Goal: Task Accomplishment & Management: Manage account settings

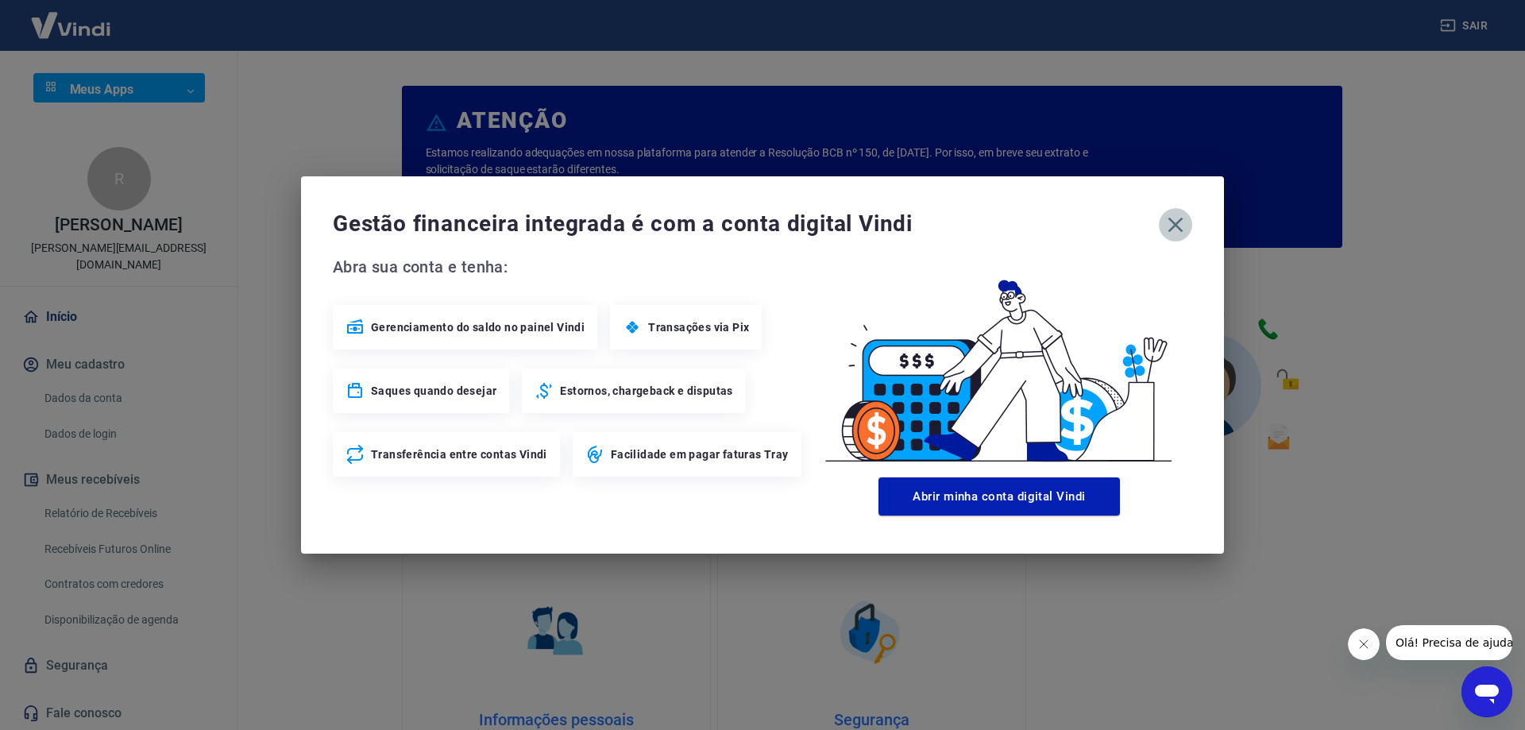
click at [1170, 229] on icon "button" at bounding box center [1175, 224] width 25 height 25
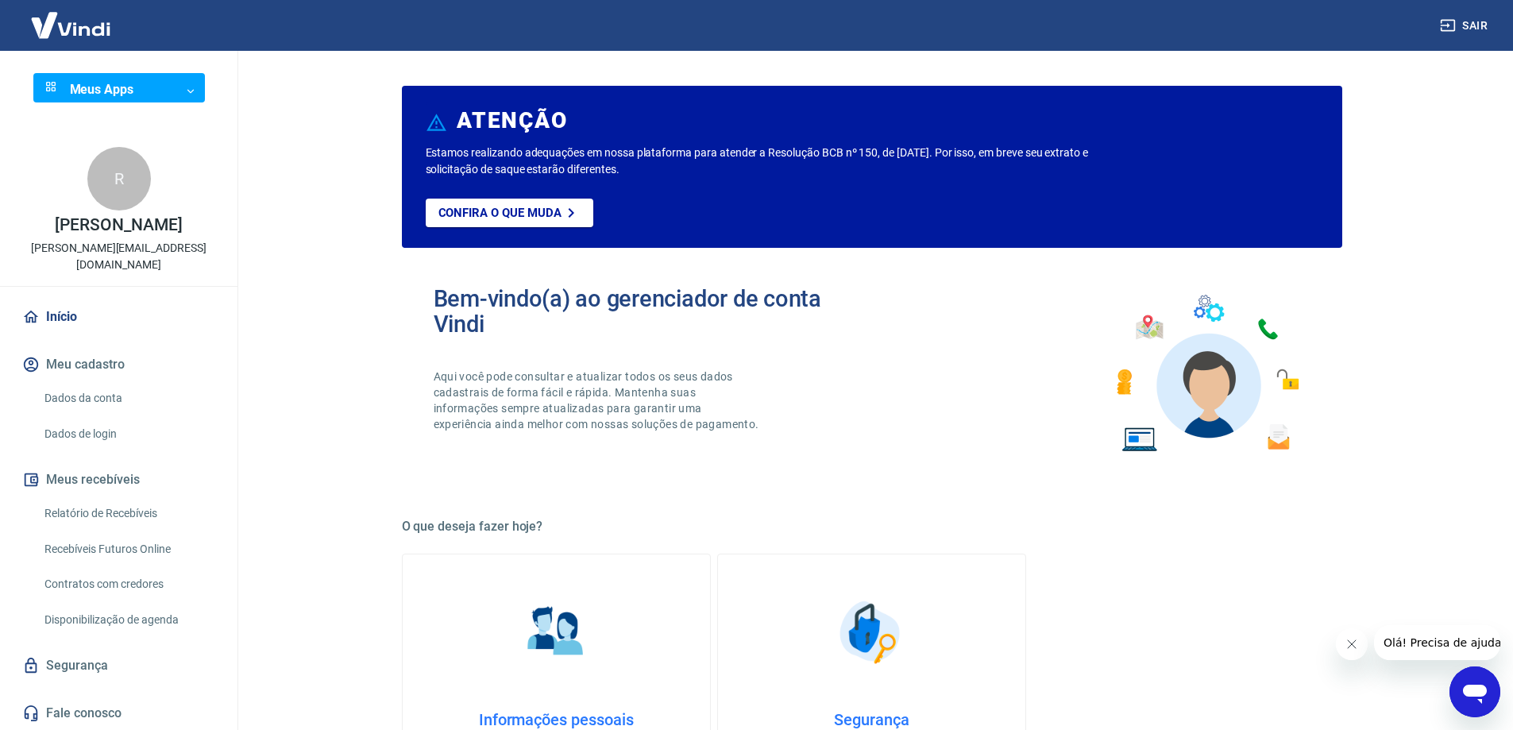
click at [87, 348] on button "Meu cadastro" at bounding box center [118, 364] width 199 height 35
click at [80, 382] on link "Dados da conta" at bounding box center [128, 398] width 180 height 33
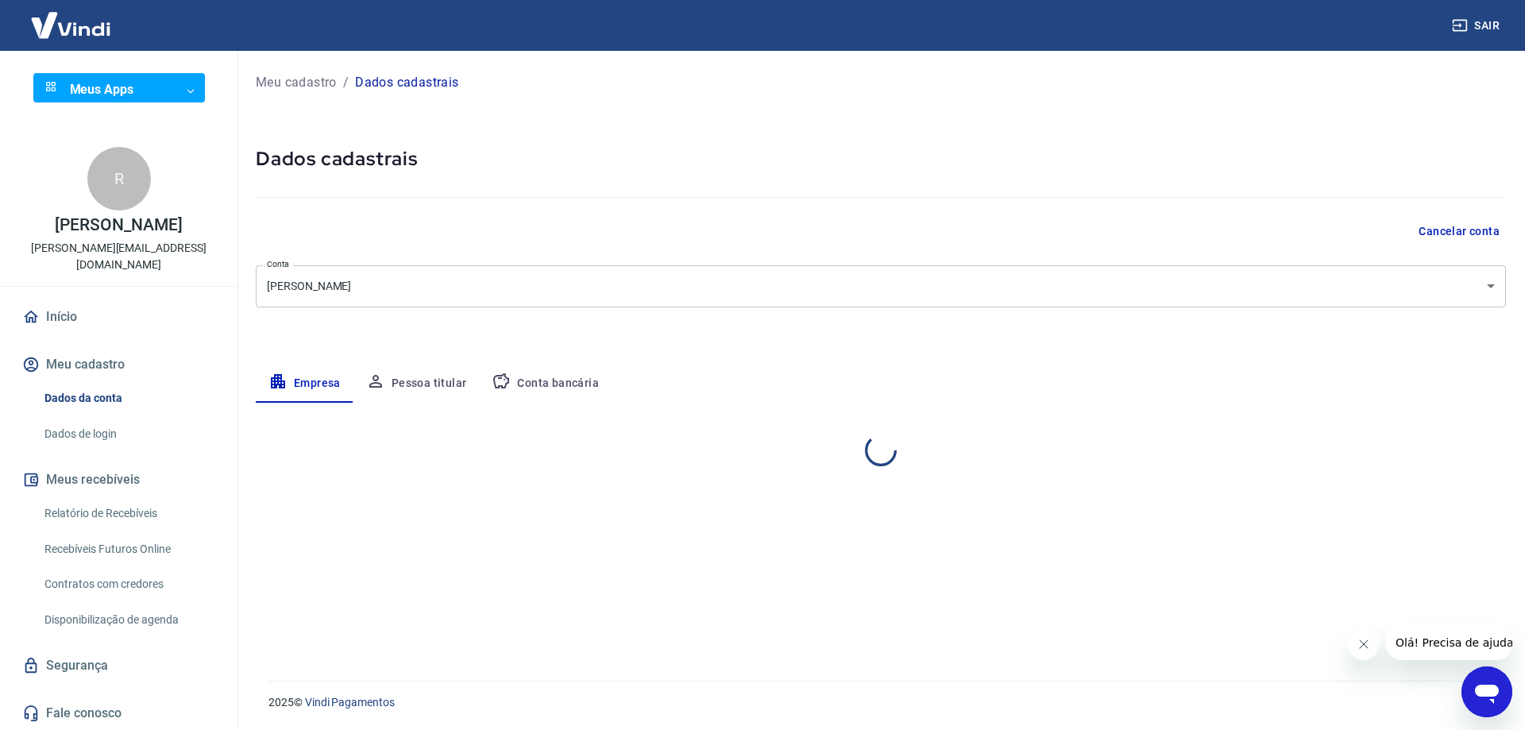
select select "RS"
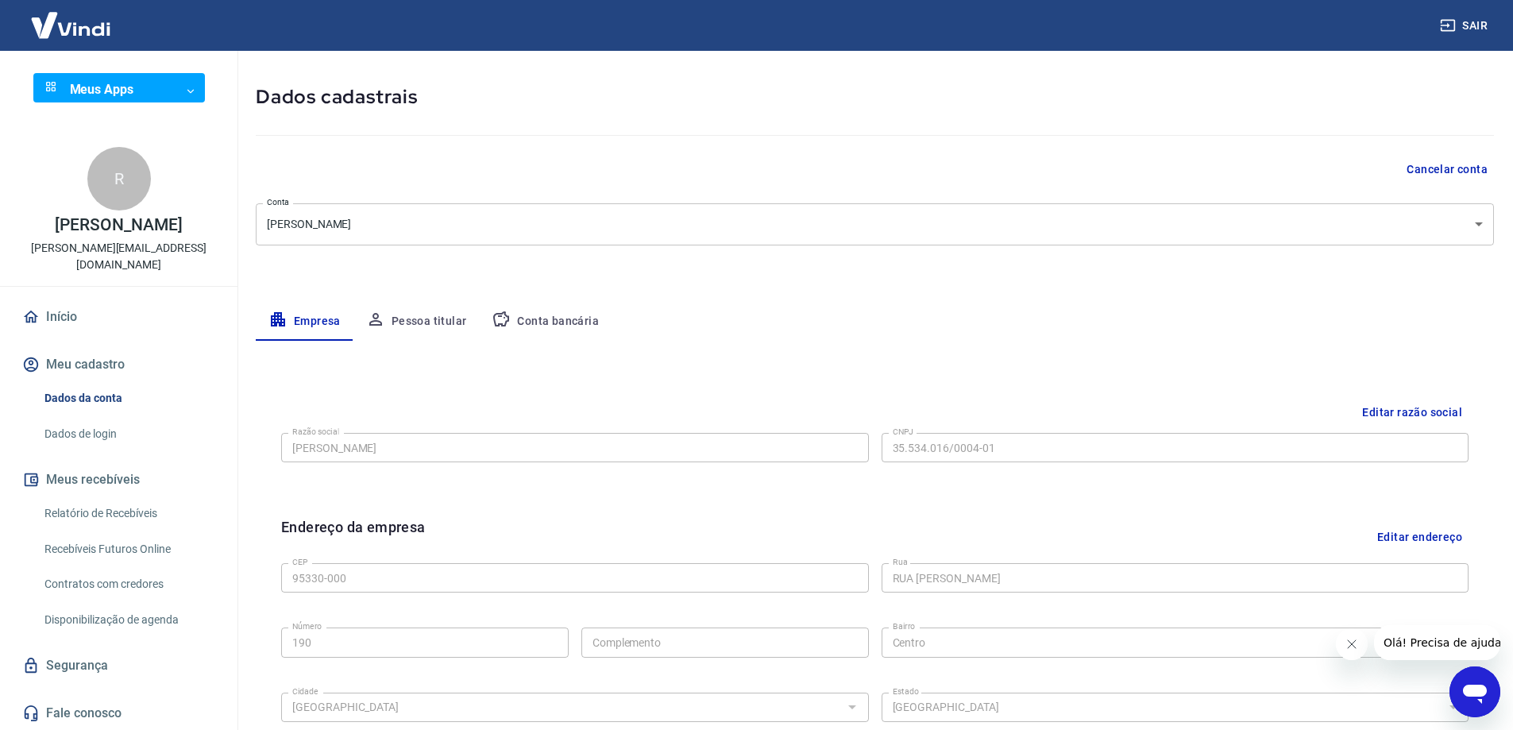
scroll to position [238, 0]
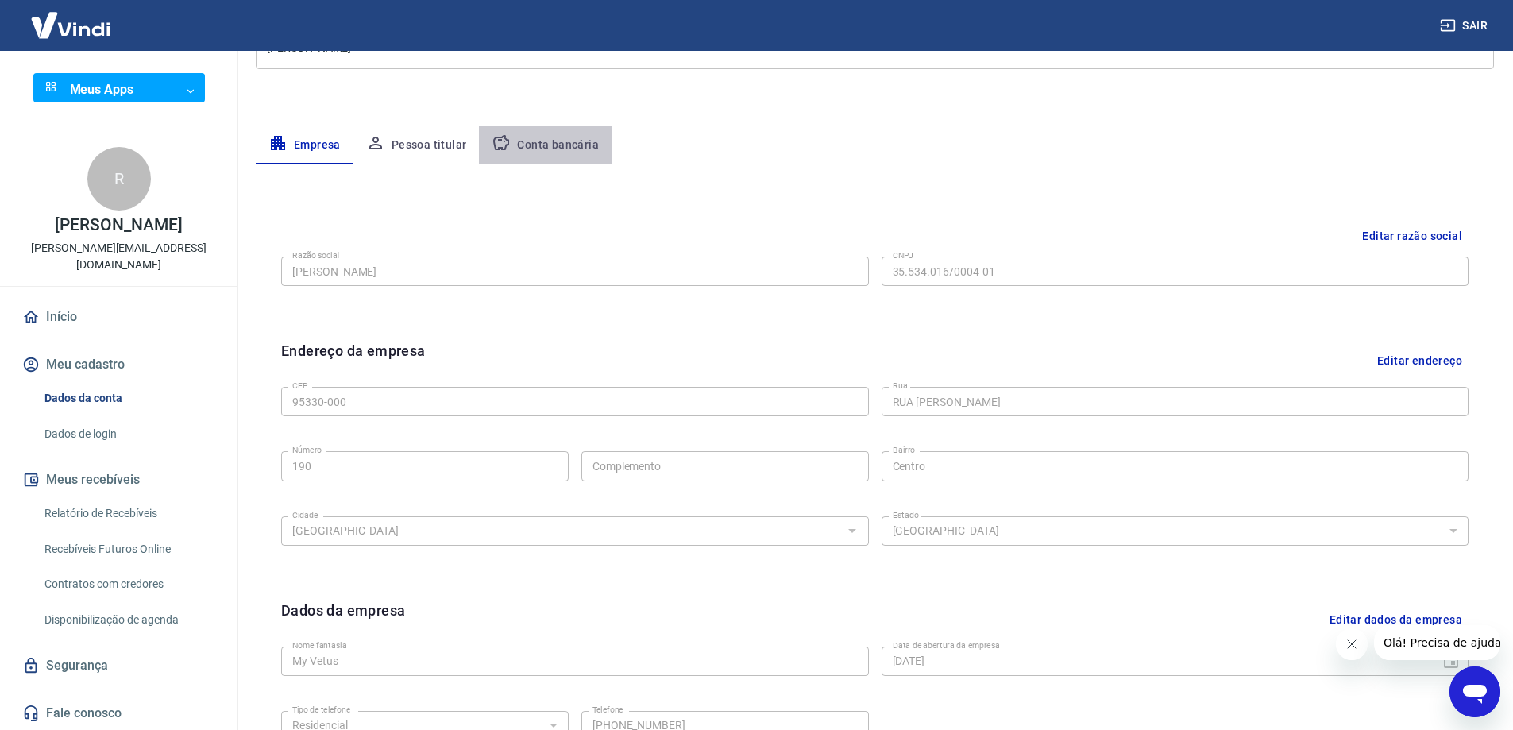
click at [543, 151] on button "Conta bancária" at bounding box center [545, 145] width 133 height 38
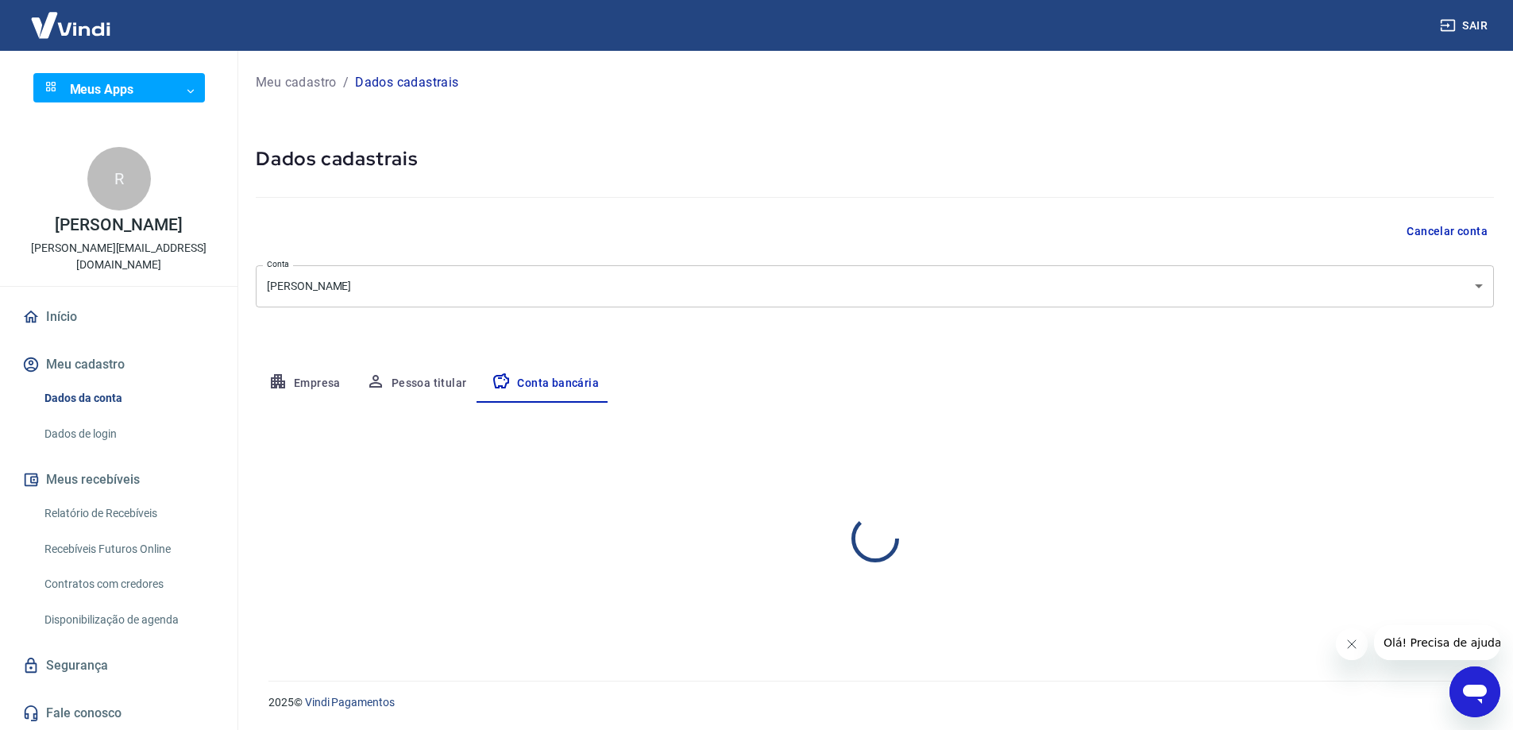
scroll to position [0, 0]
select select "1"
click at [91, 300] on link "Início" at bounding box center [118, 317] width 199 height 35
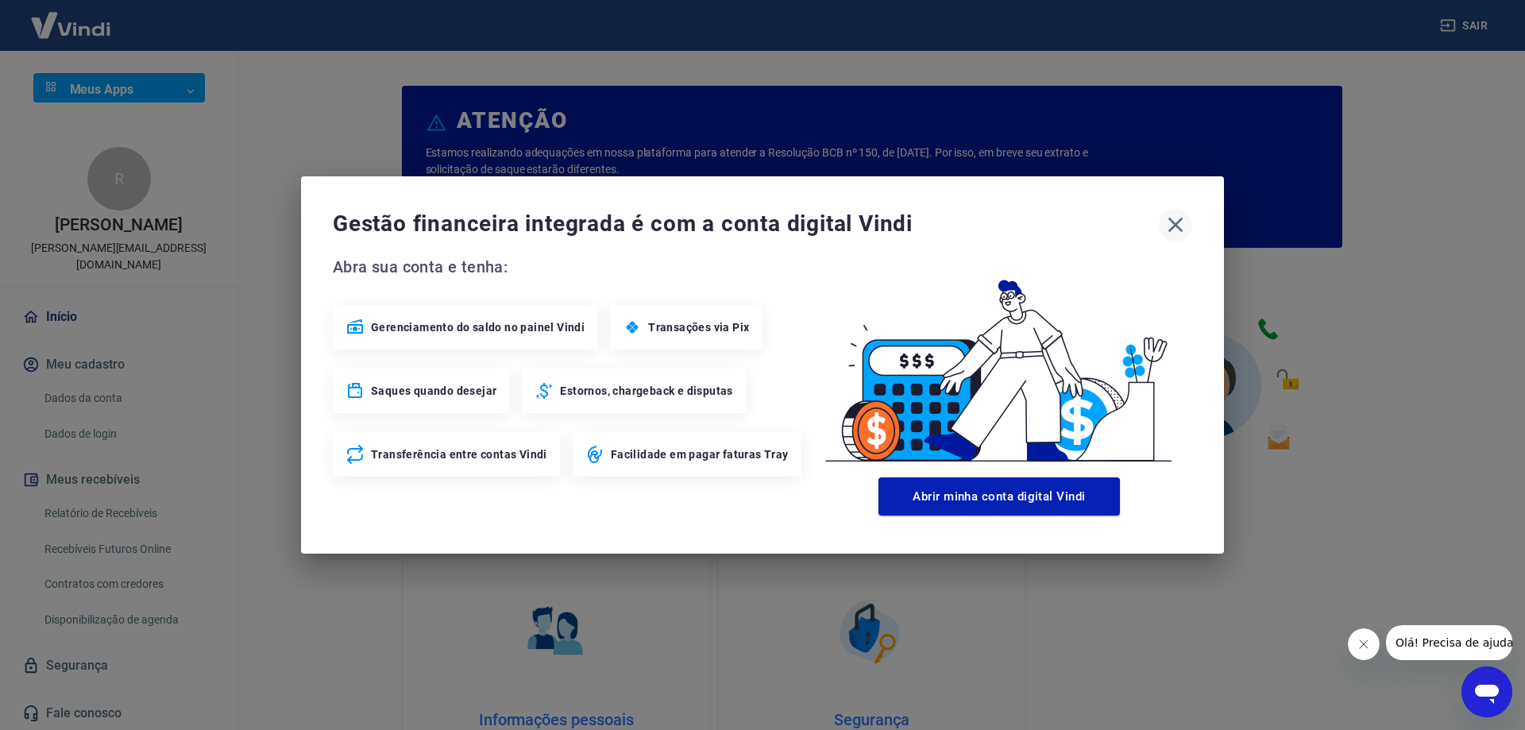
click at [1173, 226] on icon "button" at bounding box center [1175, 224] width 25 height 25
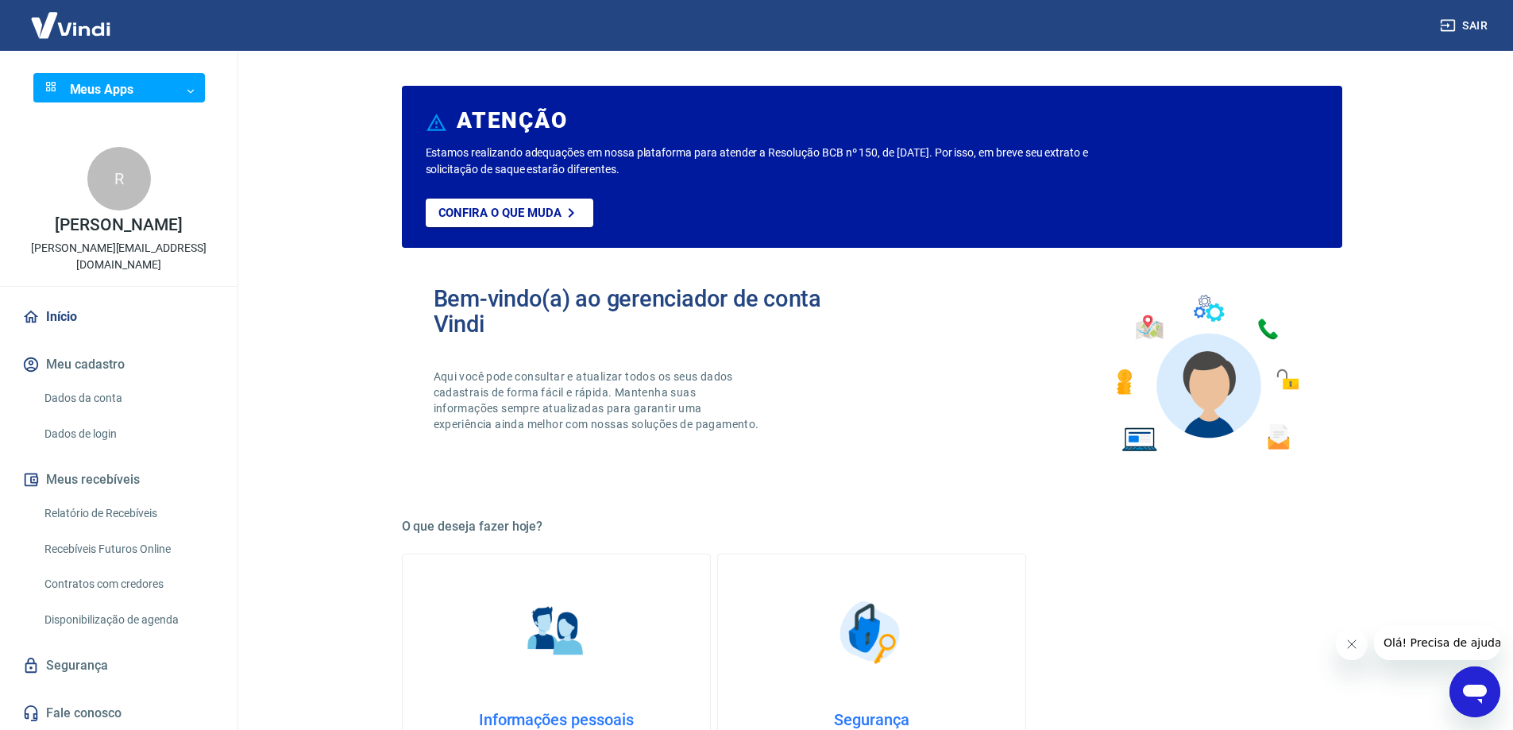
click at [37, 21] on img at bounding box center [70, 25] width 103 height 48
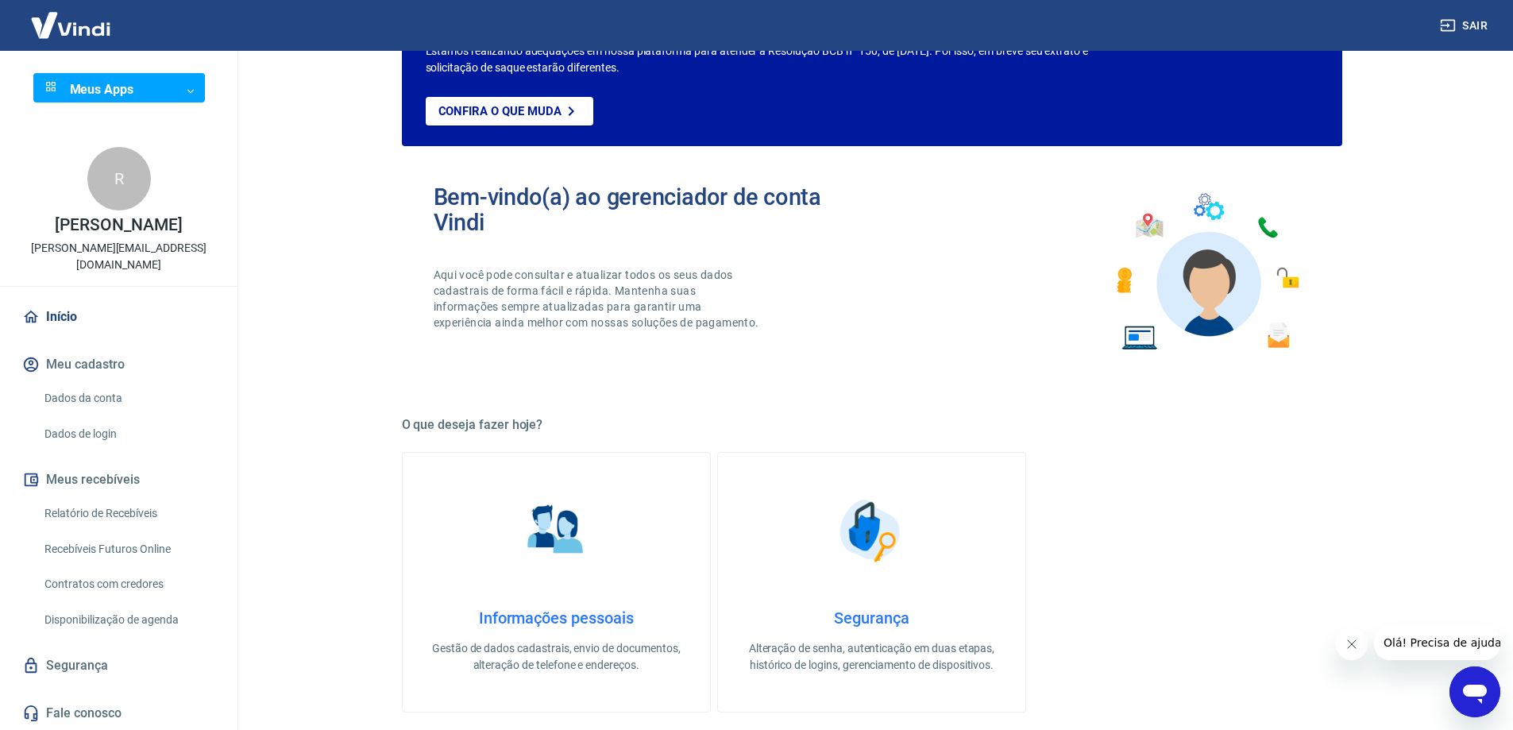
scroll to position [79, 0]
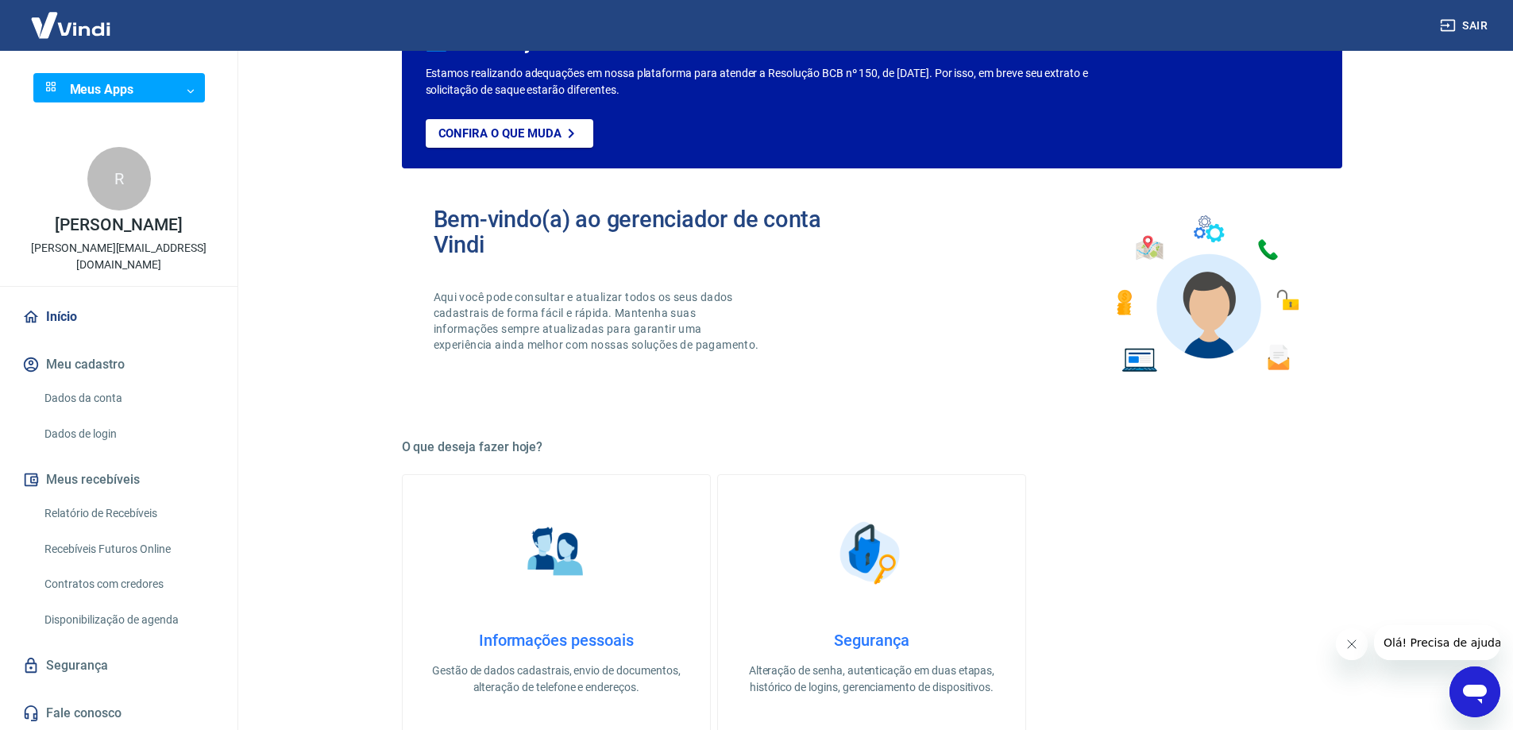
click at [73, 300] on link "Início" at bounding box center [118, 317] width 199 height 35
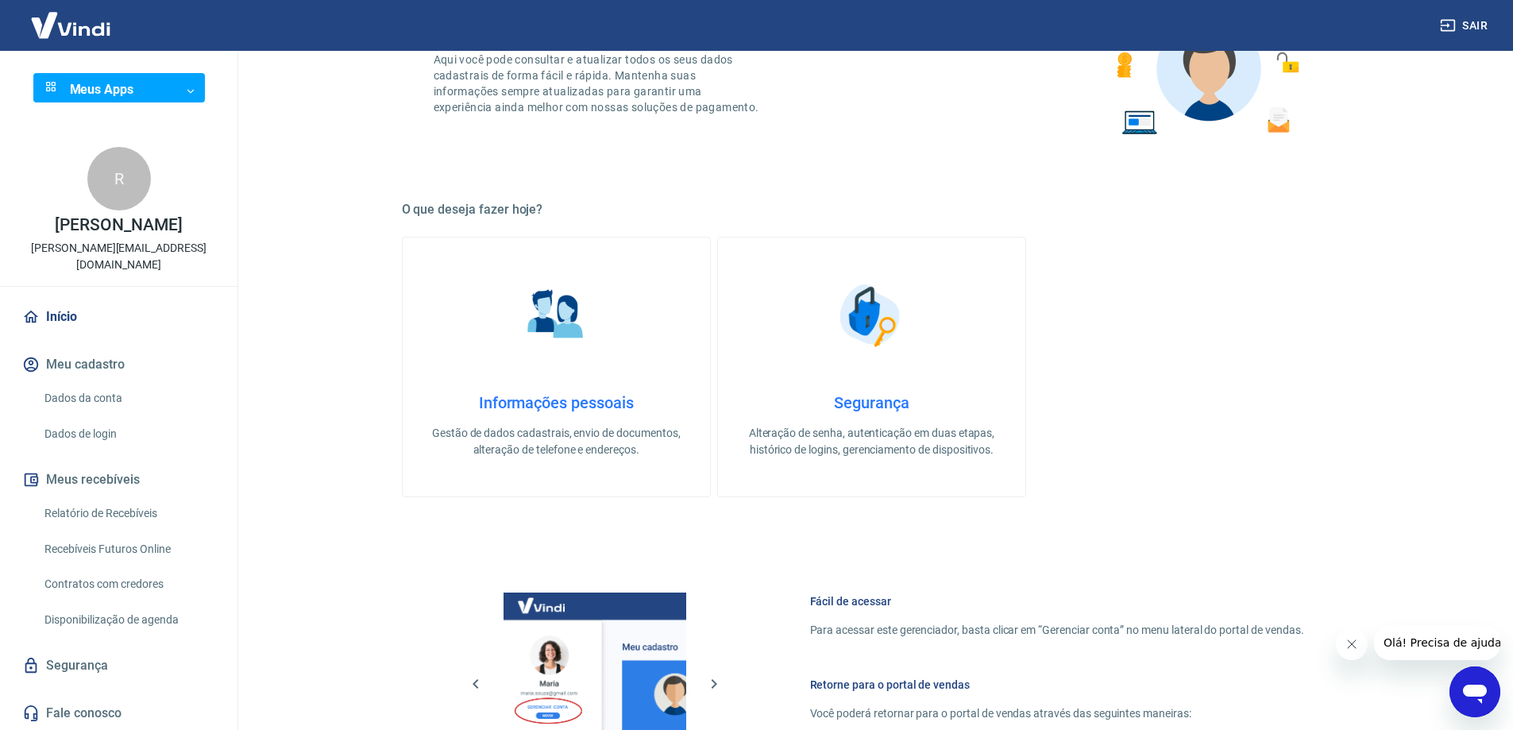
scroll to position [318, 0]
click at [95, 350] on button "Meu cadastro" at bounding box center [118, 364] width 199 height 35
click at [91, 382] on link "Dados da conta" at bounding box center [128, 398] width 180 height 33
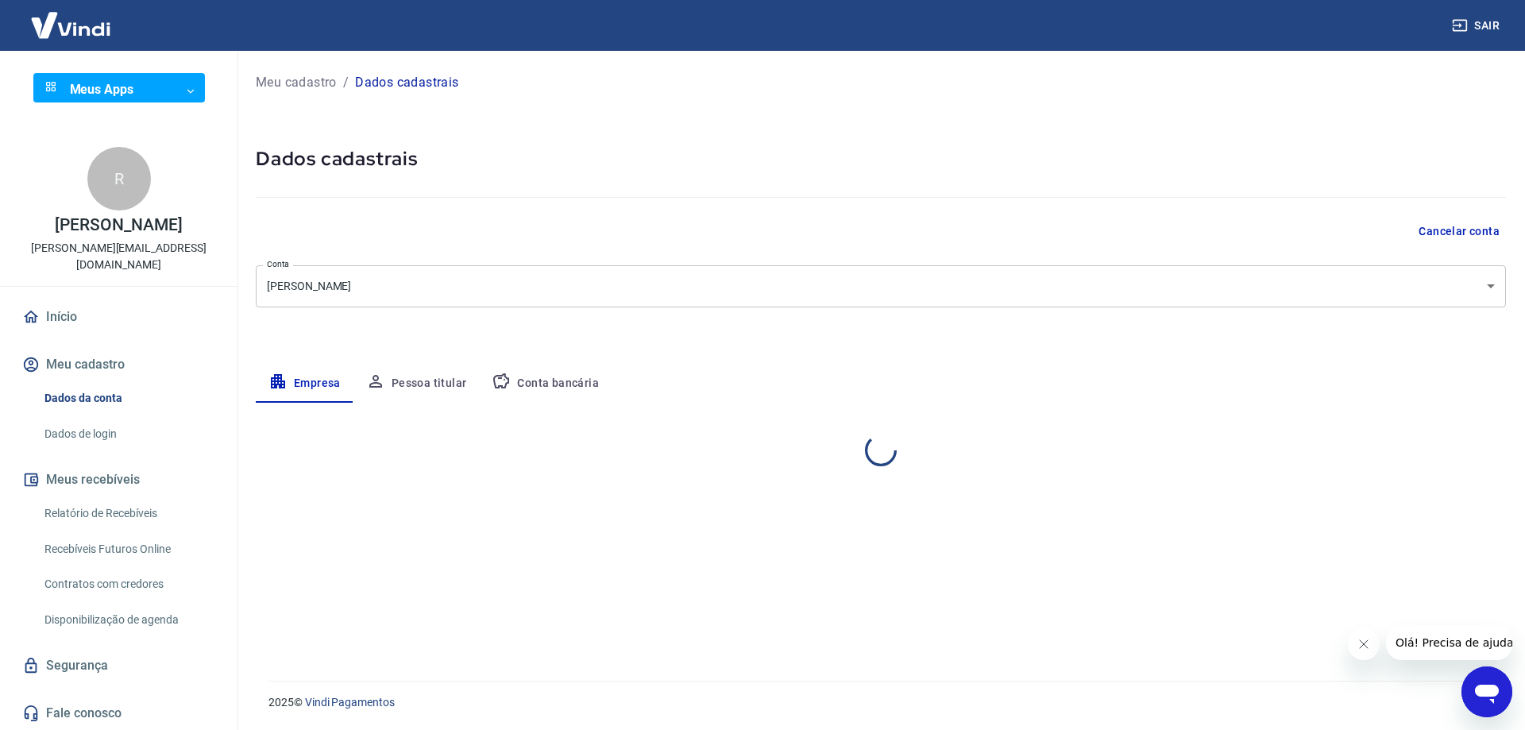
select select "RS"
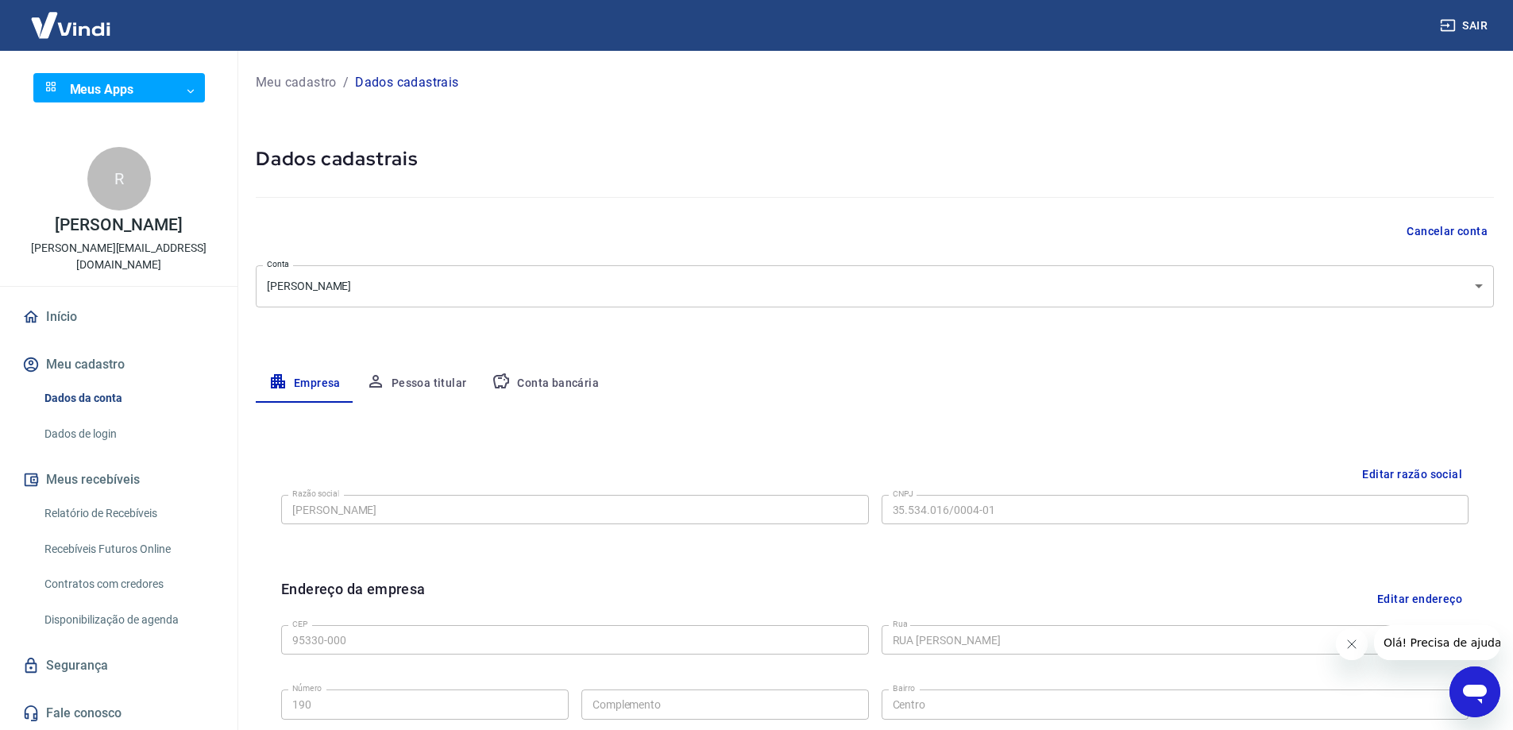
click at [539, 369] on button "Conta bancária" at bounding box center [545, 384] width 133 height 38
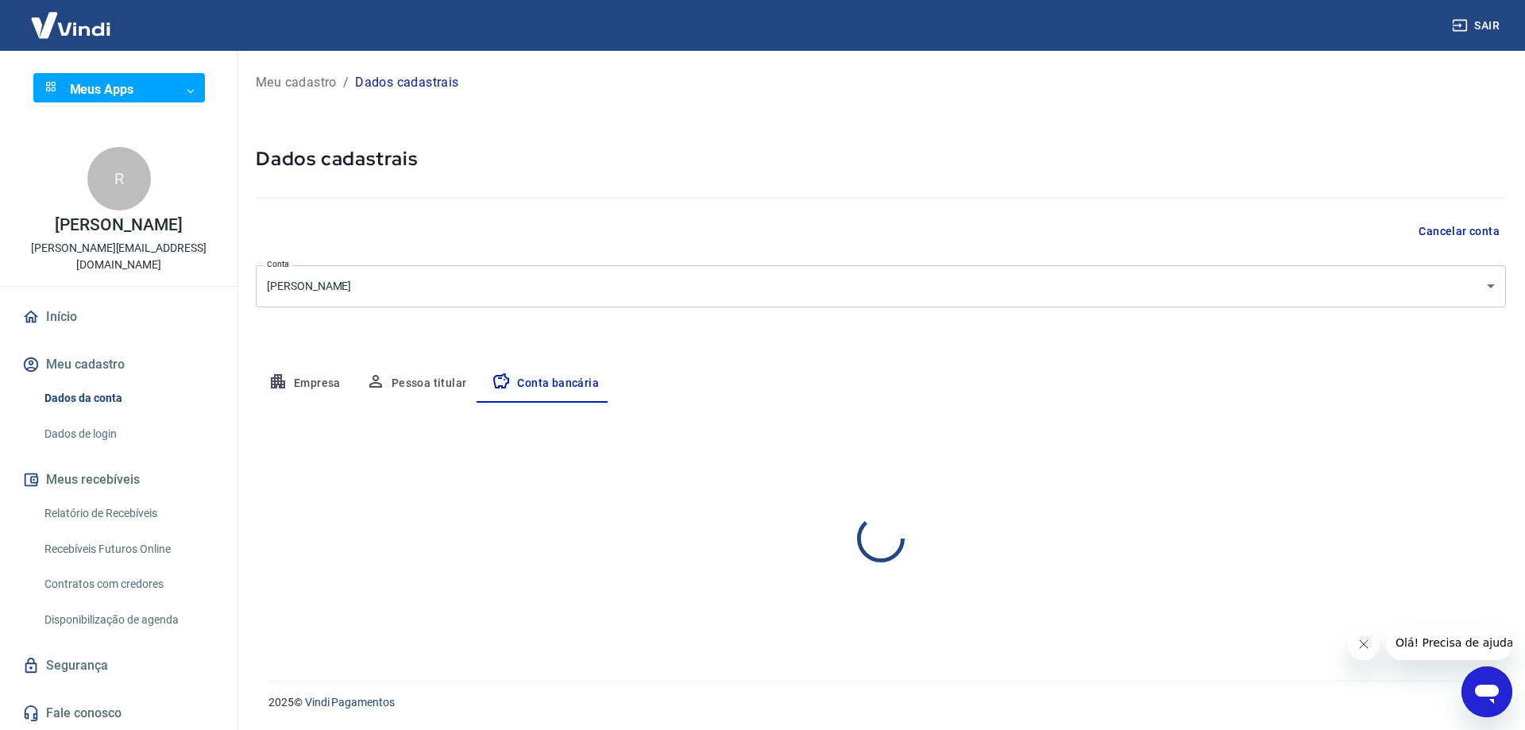
select select "1"
click at [279, 377] on icon "button" at bounding box center [278, 381] width 14 height 14
select select "RS"
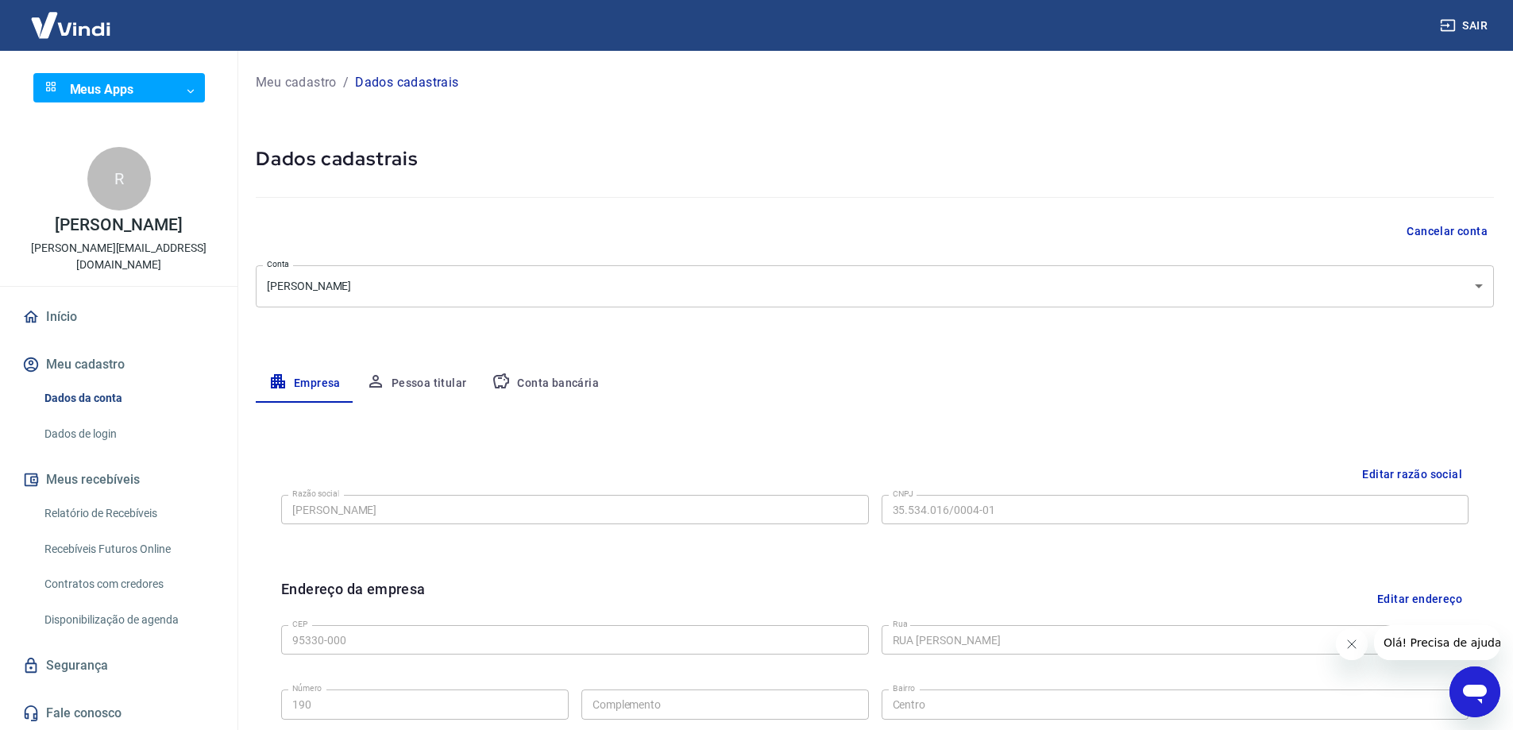
click at [422, 388] on button "Pessoa titular" at bounding box center [417, 384] width 126 height 38
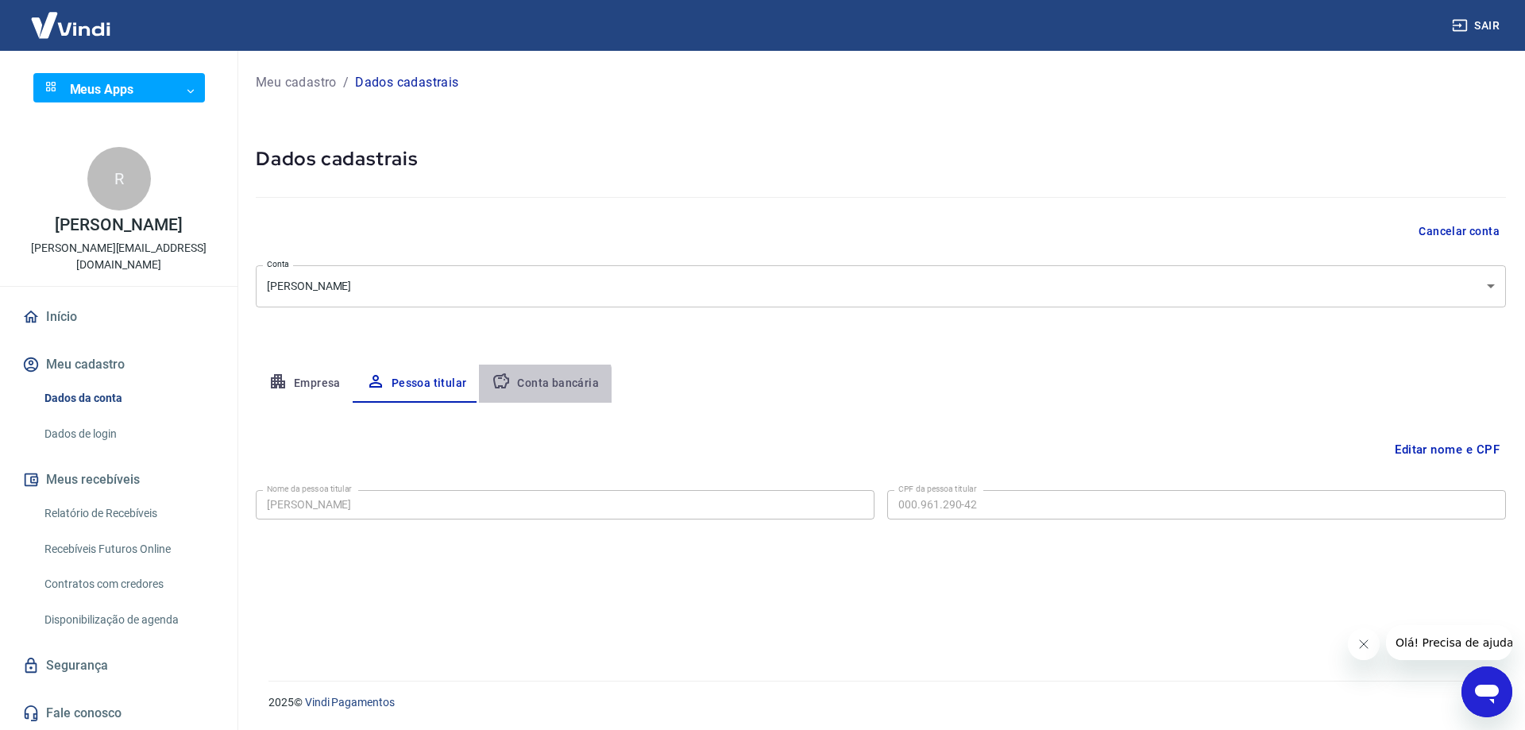
click at [531, 388] on button "Conta bancária" at bounding box center [545, 384] width 133 height 38
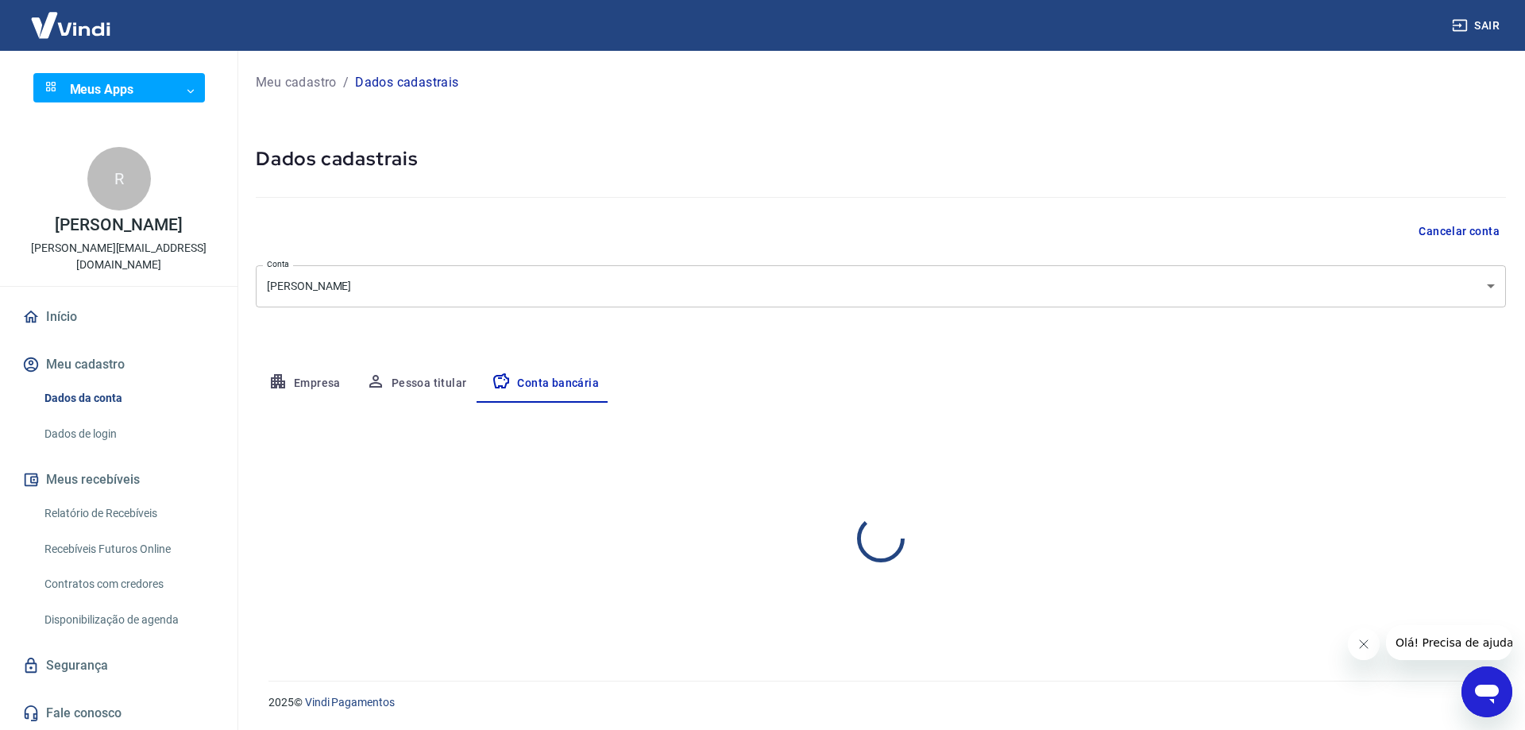
select select "1"
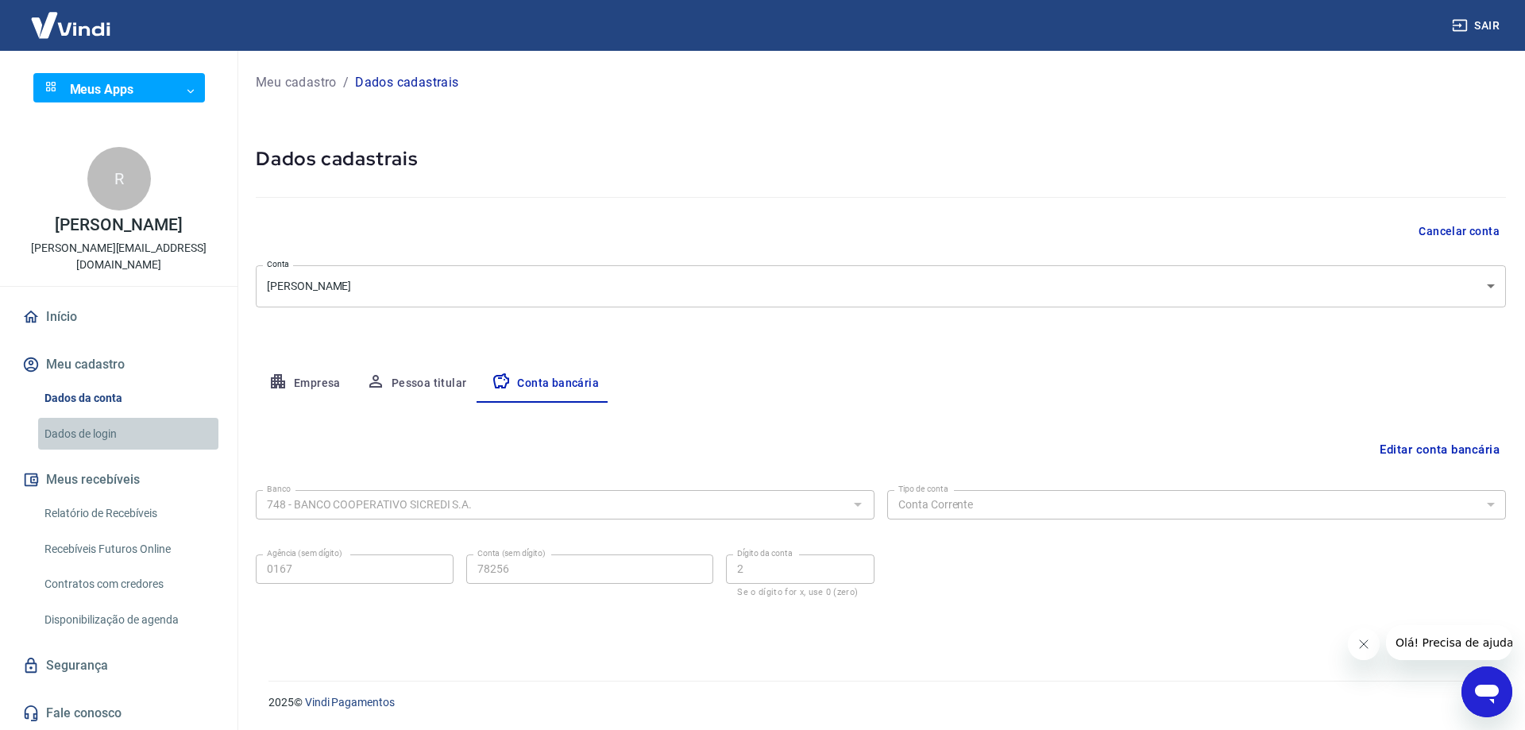
click at [115, 418] on link "Dados de login" at bounding box center [128, 434] width 180 height 33
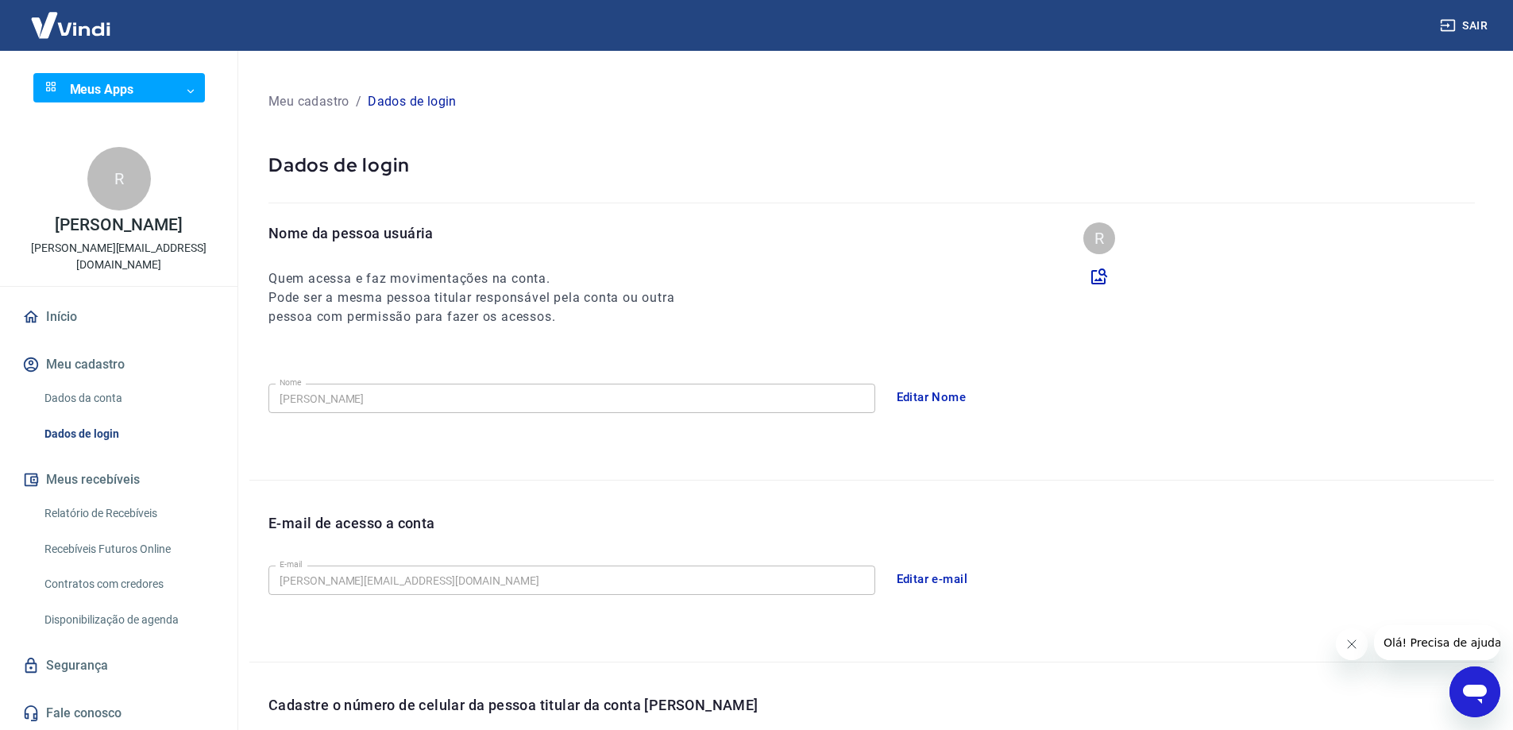
click at [105, 462] on button "Meus recebíveis" at bounding box center [118, 479] width 199 height 35
click at [134, 497] on link "Relatório de Recebíveis" at bounding box center [128, 513] width 180 height 33
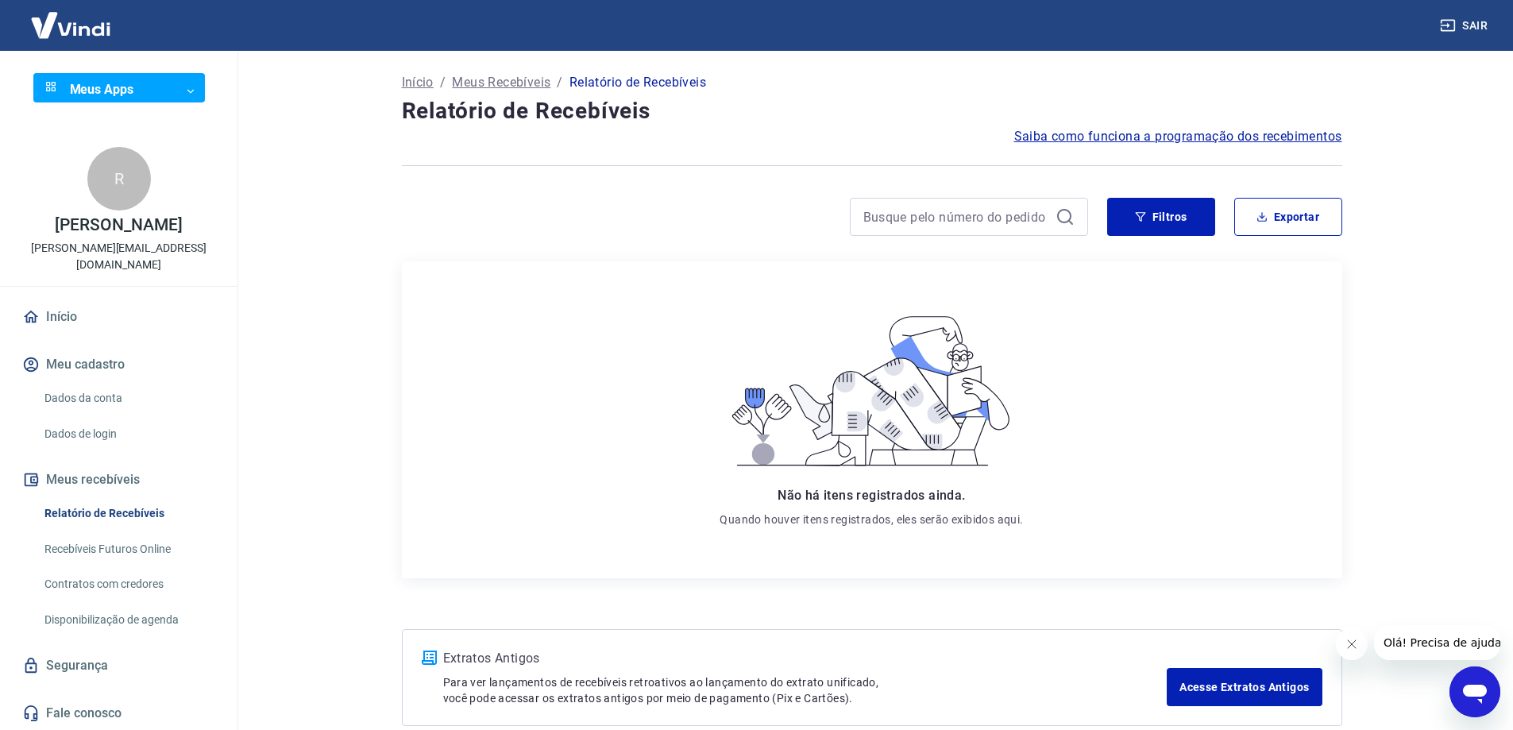
click at [126, 533] on link "Recebíveis Futuros Online" at bounding box center [128, 549] width 180 height 33
